Goal: Navigation & Orientation: Find specific page/section

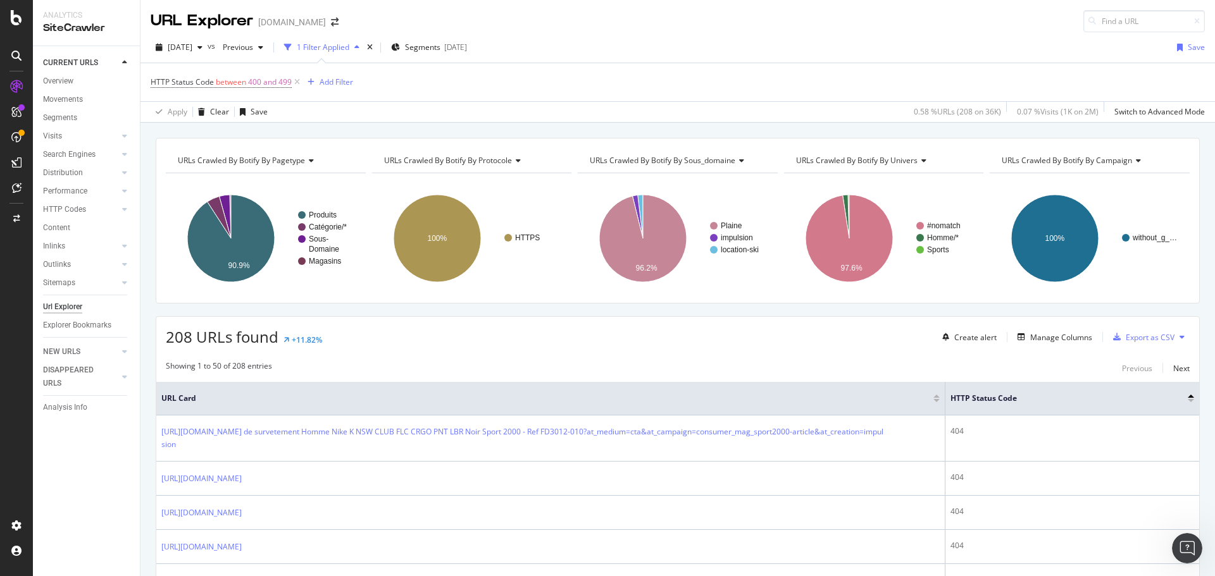
scroll to position [316, 0]
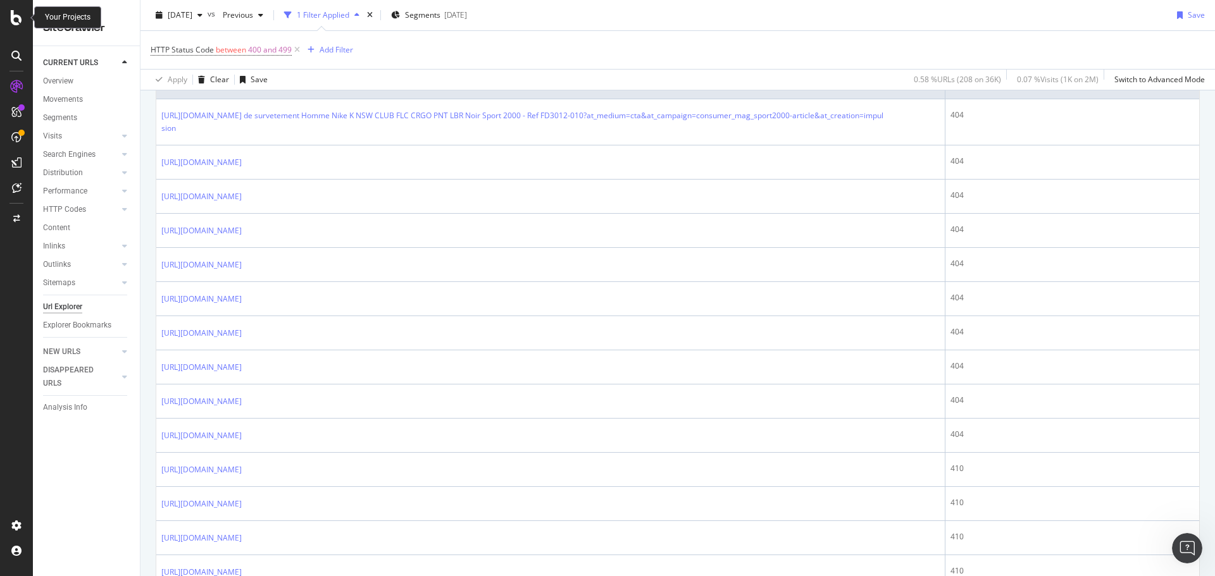
click at [15, 19] on icon at bounding box center [16, 17] width 11 height 15
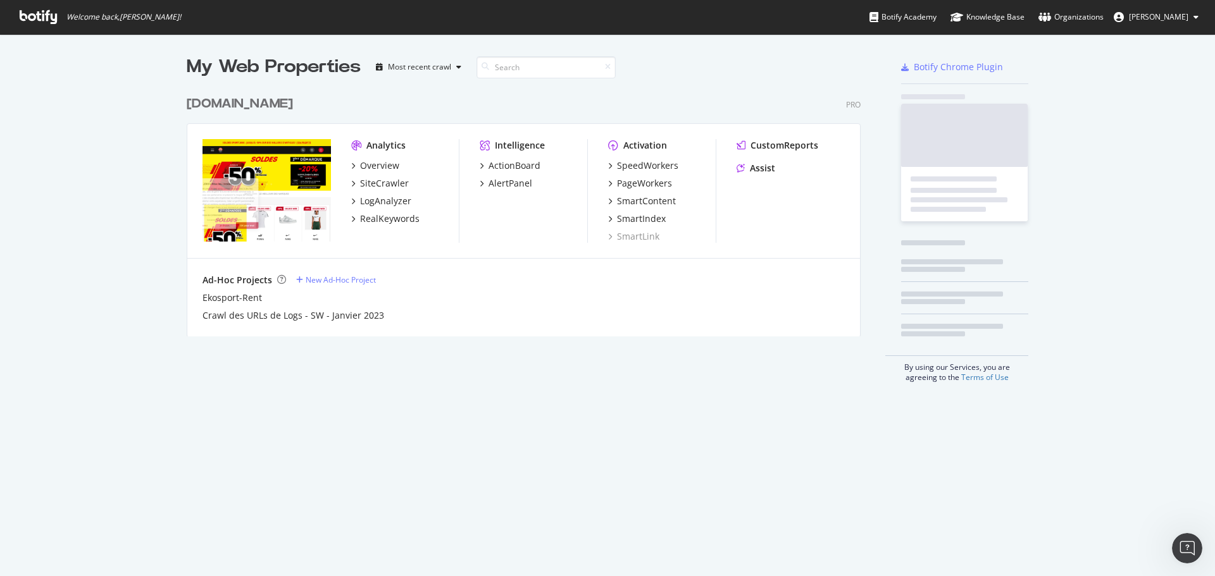
scroll to position [567, 1196]
